Goal: Use online tool/utility

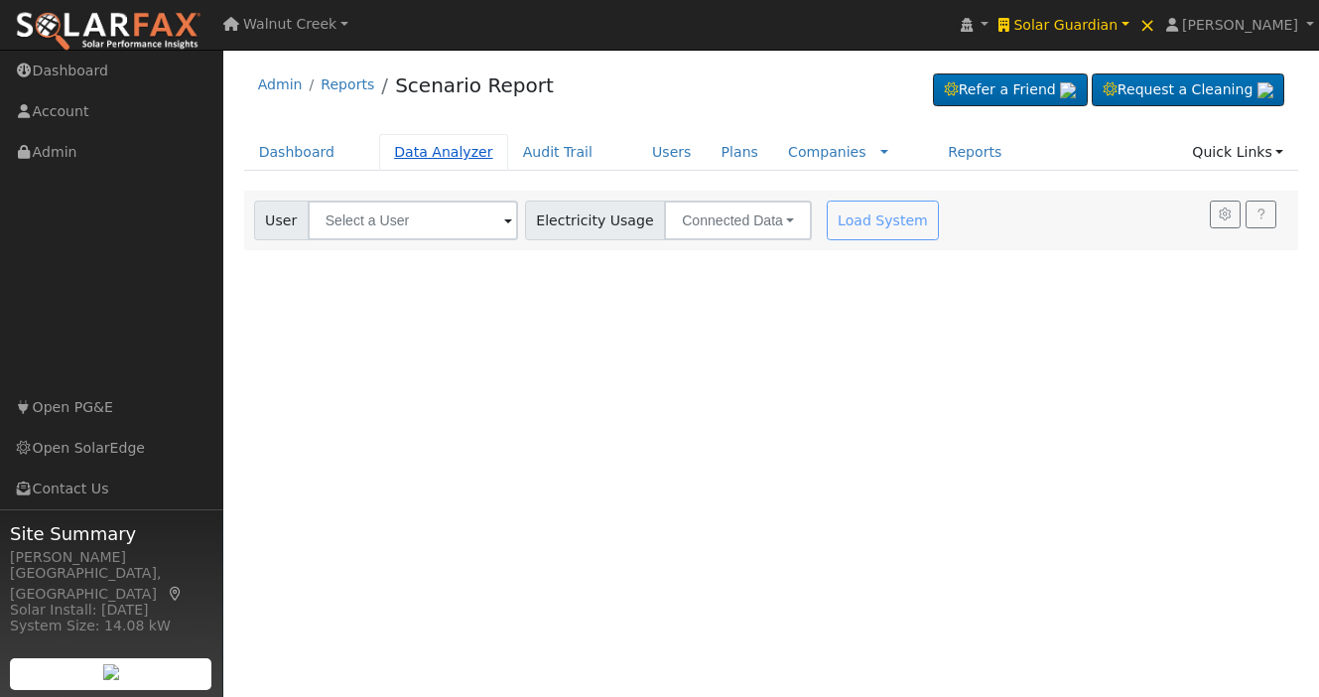
click at [424, 138] on link "Data Analyzer" at bounding box center [443, 152] width 129 height 37
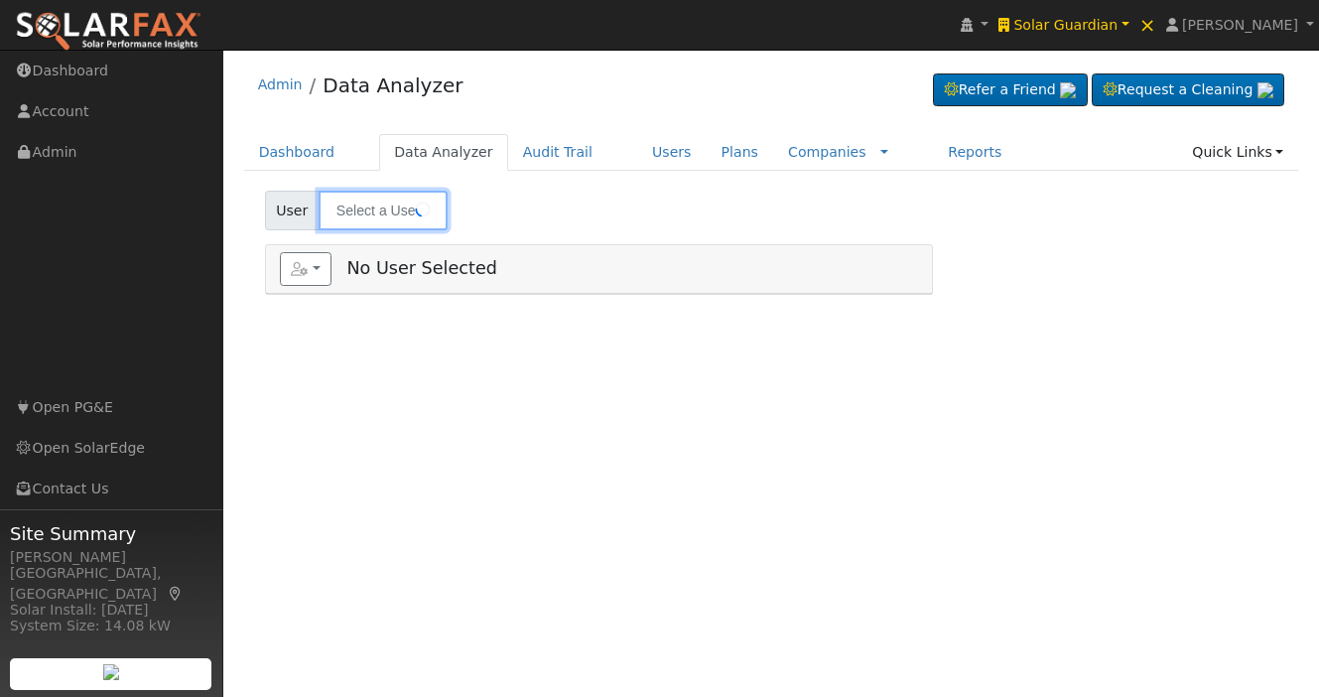
type input "[PERSON_NAME]"
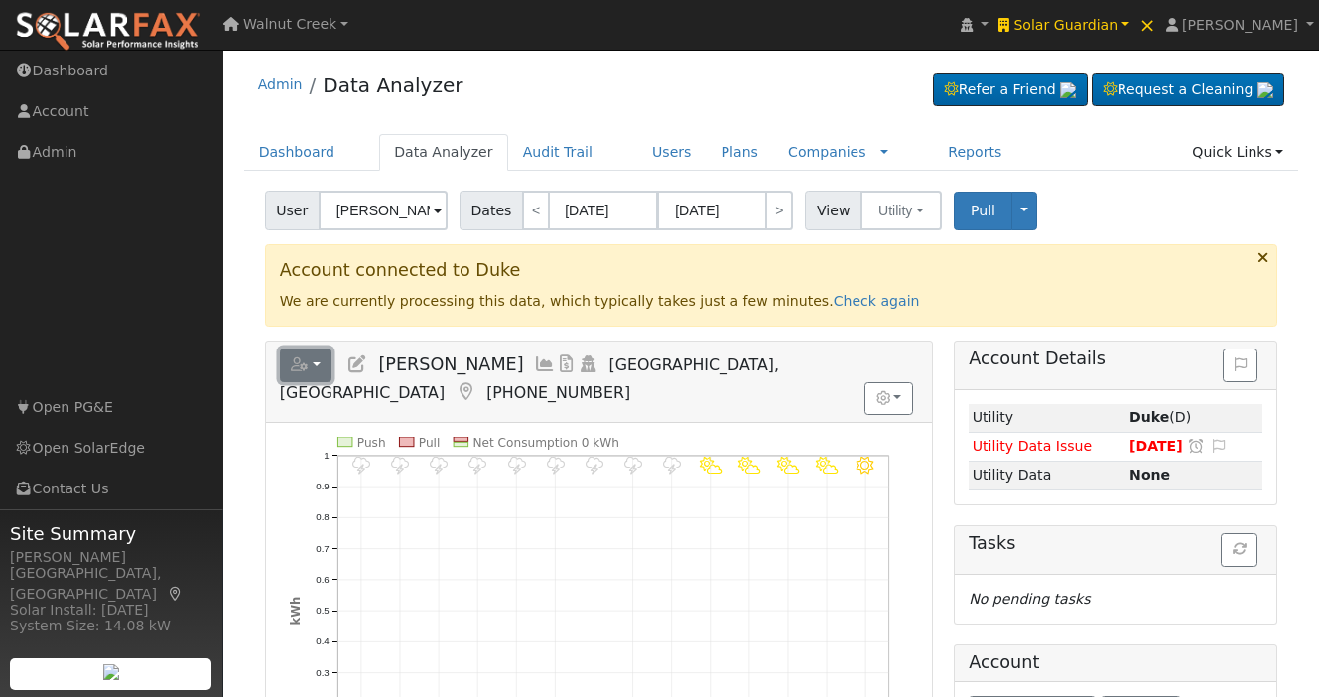
click at [302, 362] on icon "button" at bounding box center [300, 364] width 18 height 14
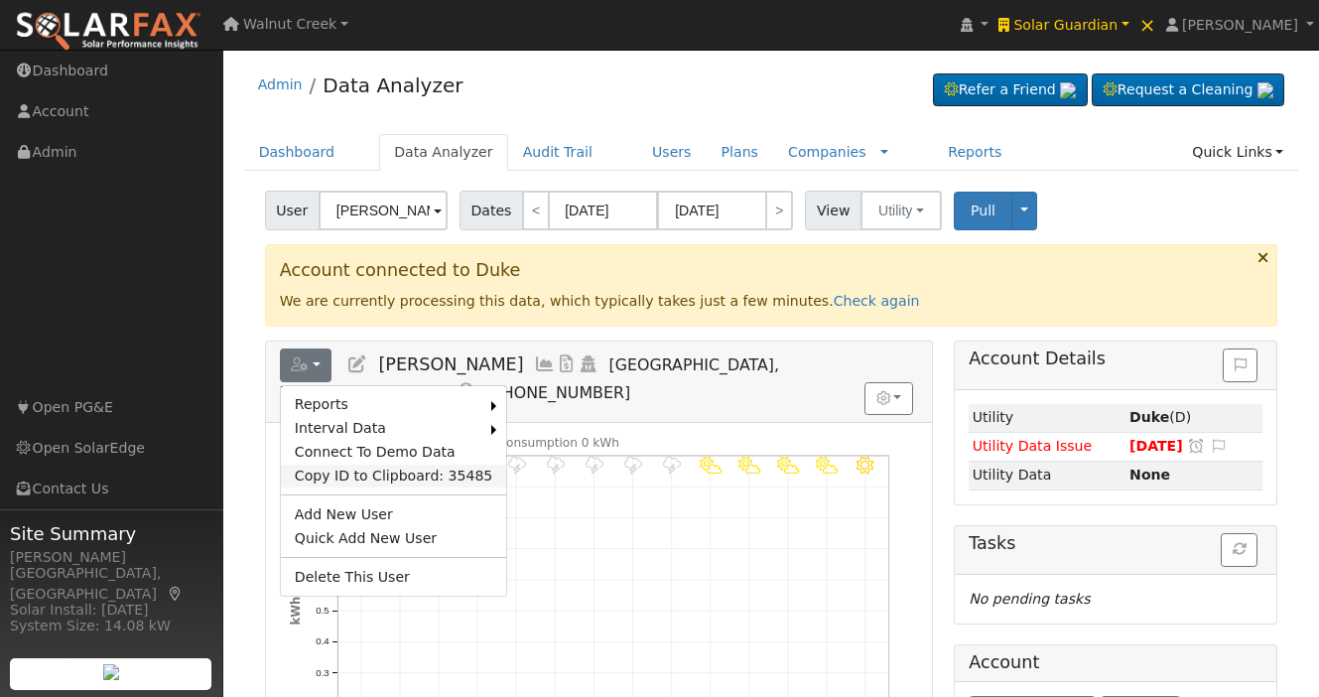
click at [362, 476] on link "Copy ID to Clipboard: 35485" at bounding box center [394, 477] width 226 height 24
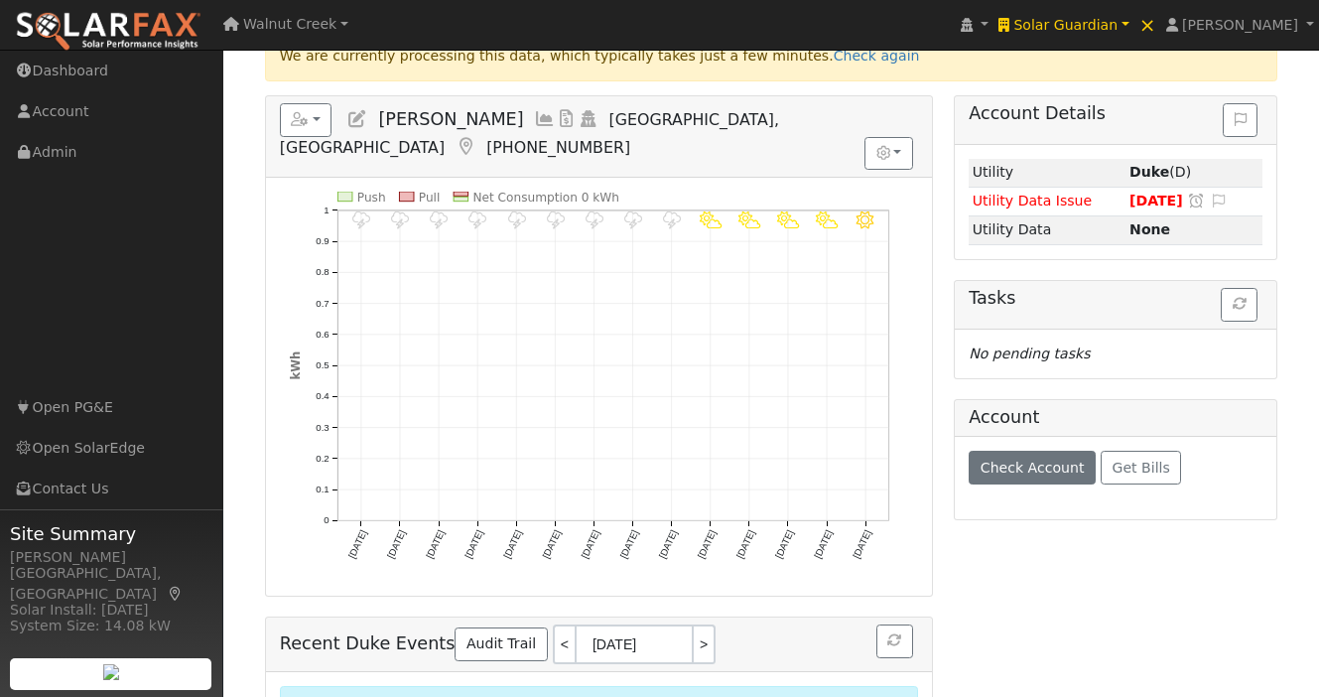
scroll to position [262, 0]
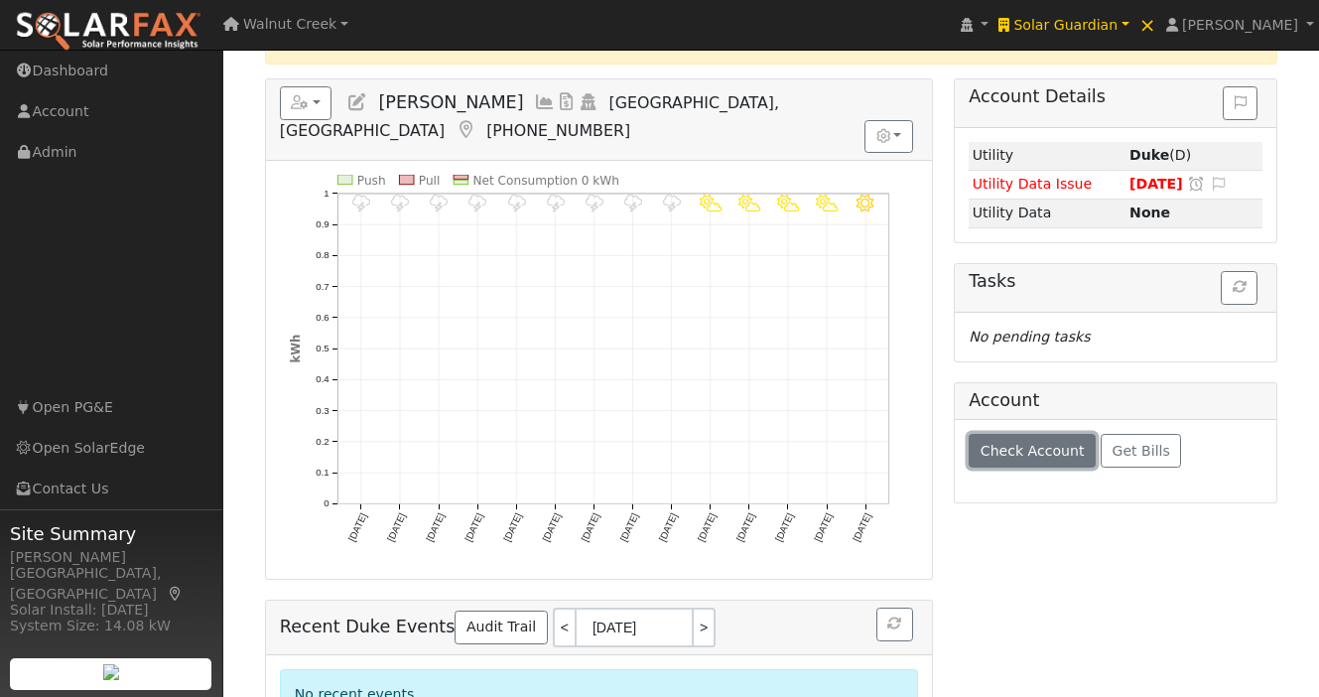
click at [1020, 463] on button "Check Account" at bounding box center [1032, 451] width 127 height 34
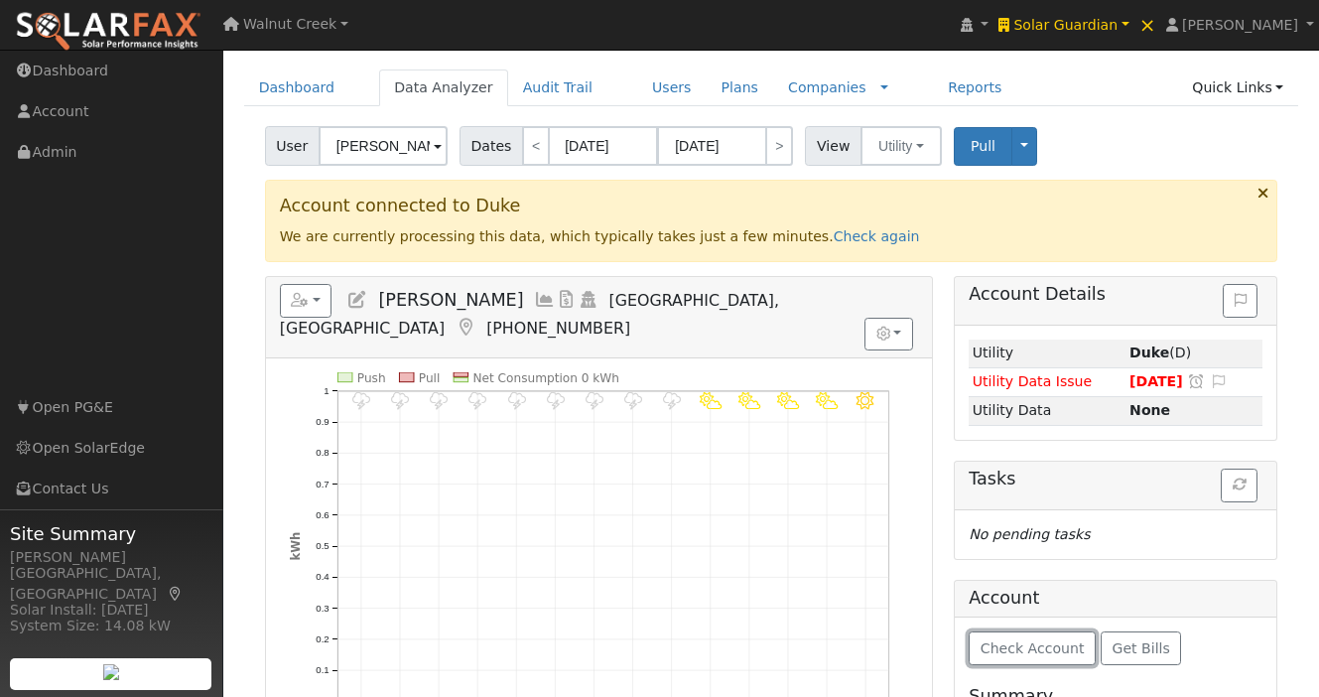
scroll to position [64, 0]
click at [836, 234] on link "Check again" at bounding box center [877, 237] width 86 height 16
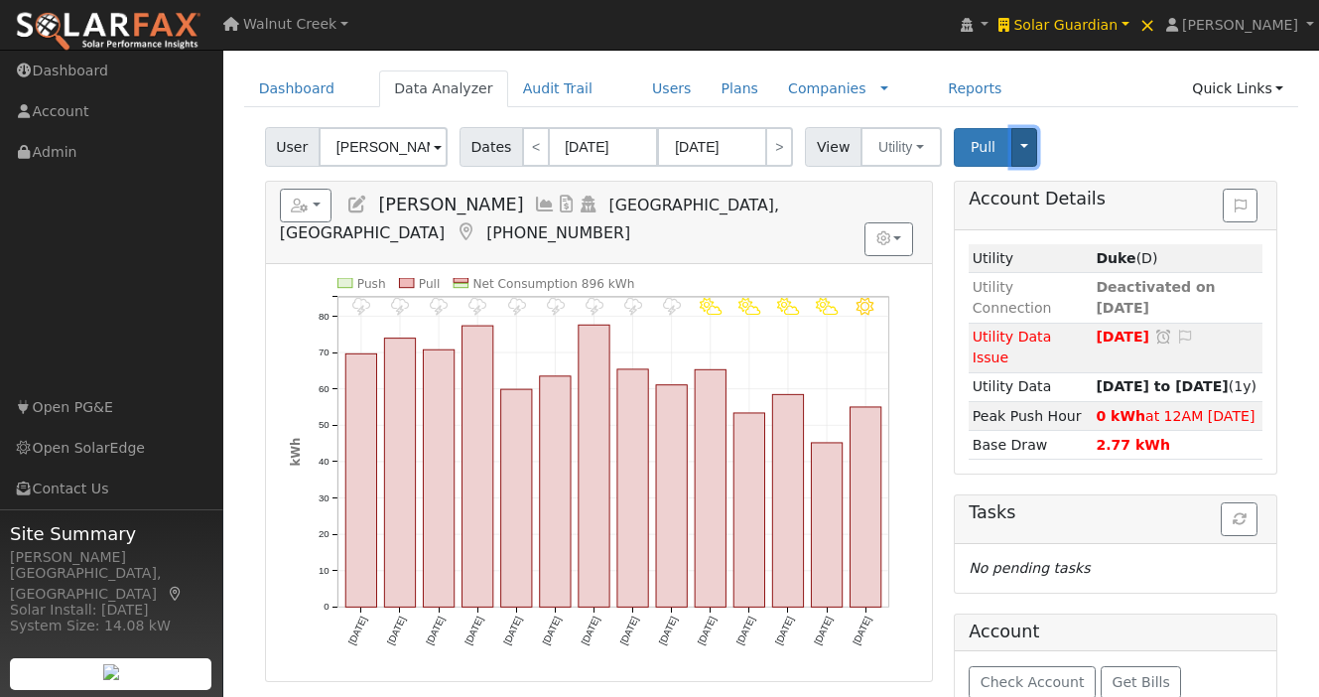
click at [1016, 153] on button "Toggle Dropdown" at bounding box center [1025, 147] width 26 height 39
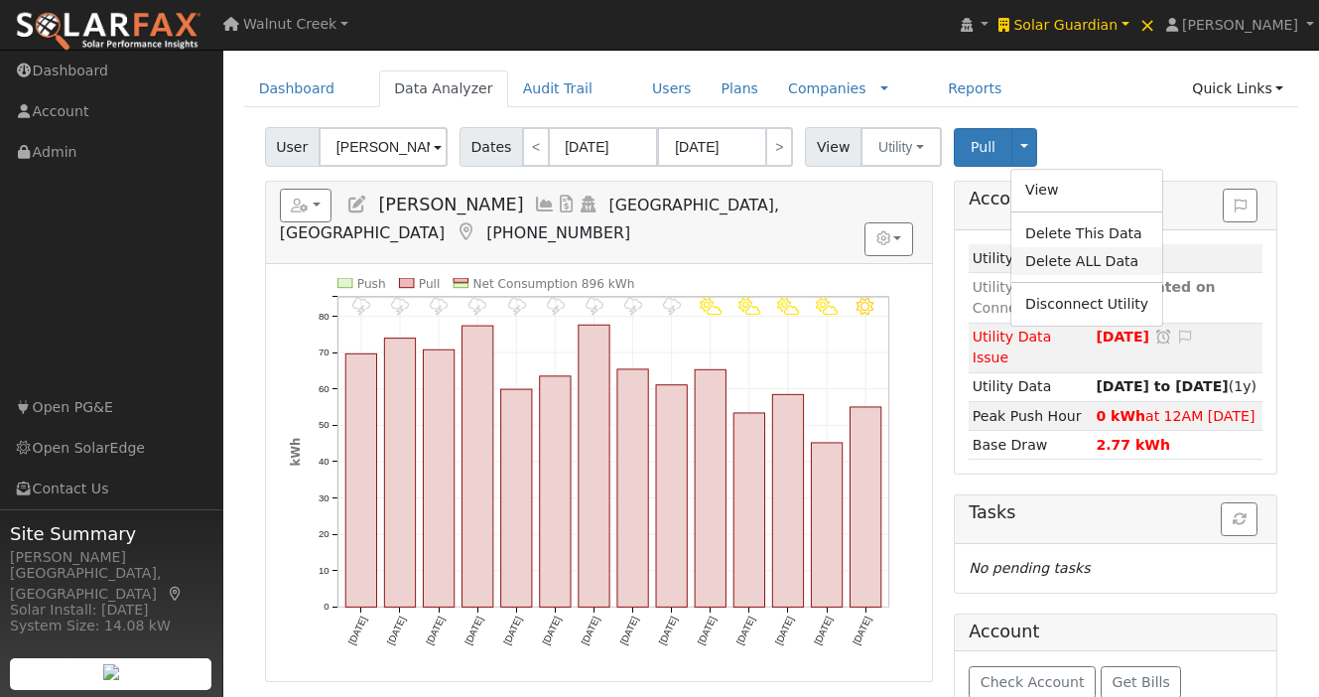
click at [1065, 266] on link "Delete ALL Data" at bounding box center [1087, 261] width 151 height 28
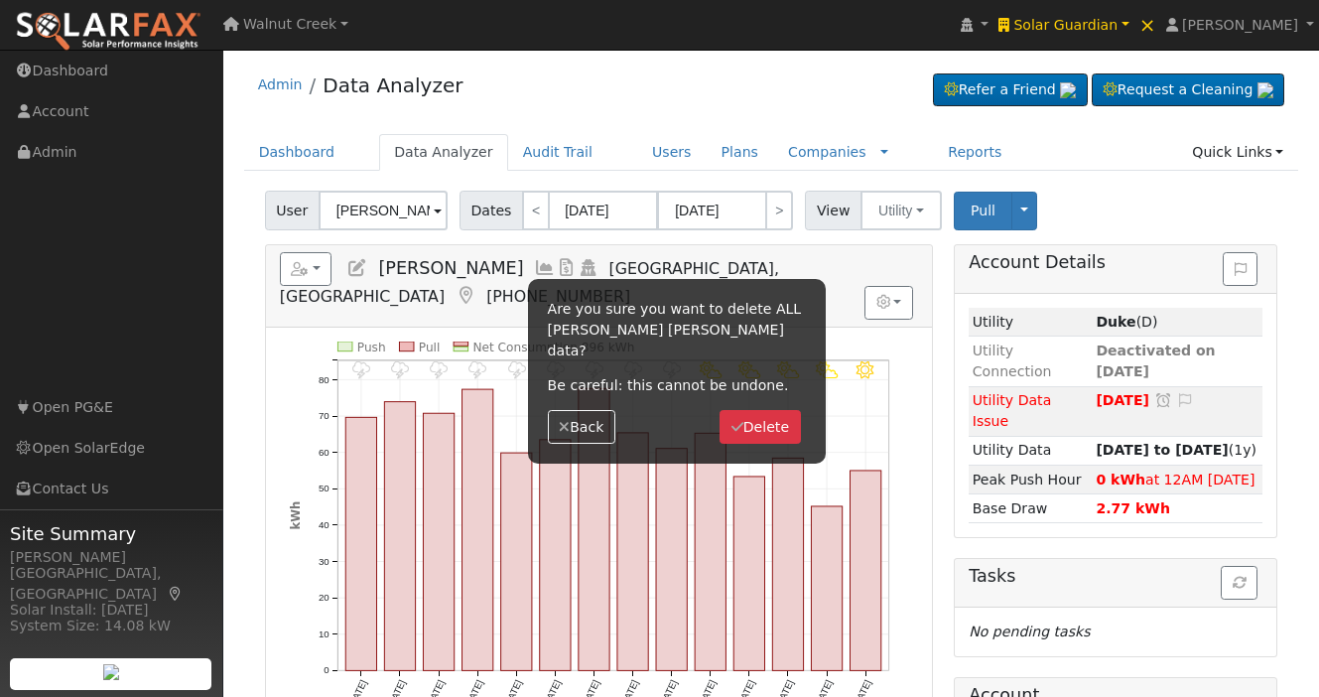
scroll to position [0, 0]
click at [754, 410] on button "Delete" at bounding box center [760, 427] width 80 height 34
